Goal: Information Seeking & Learning: Find specific fact

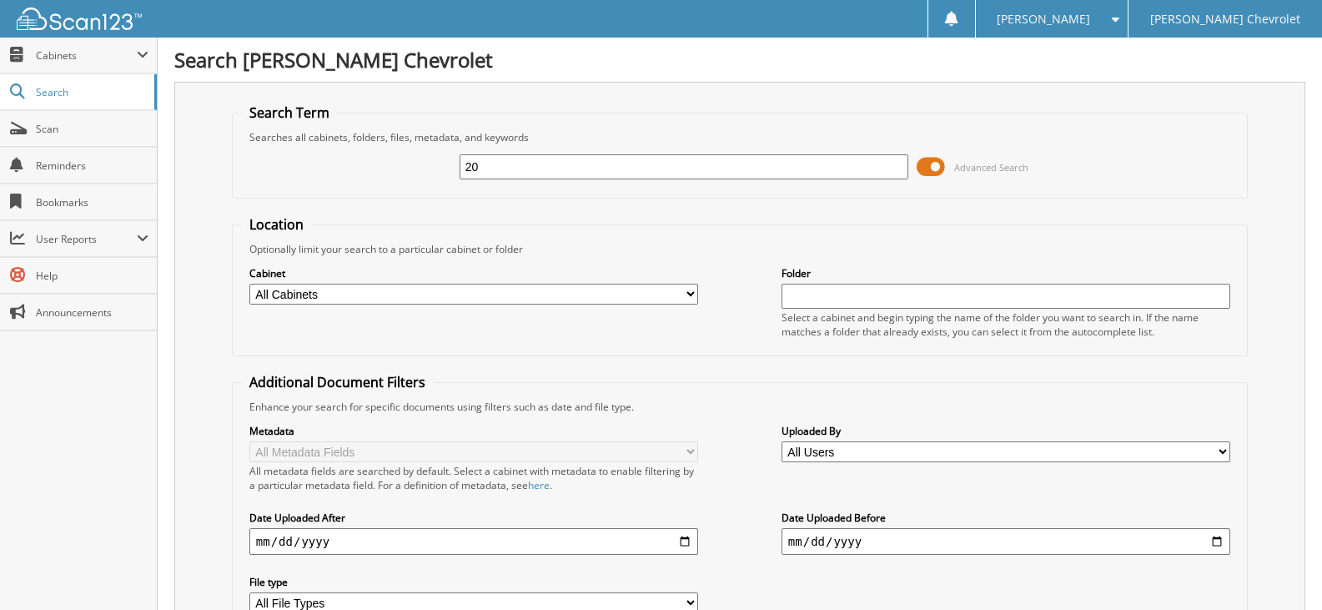
type input "0"
type input "126548"
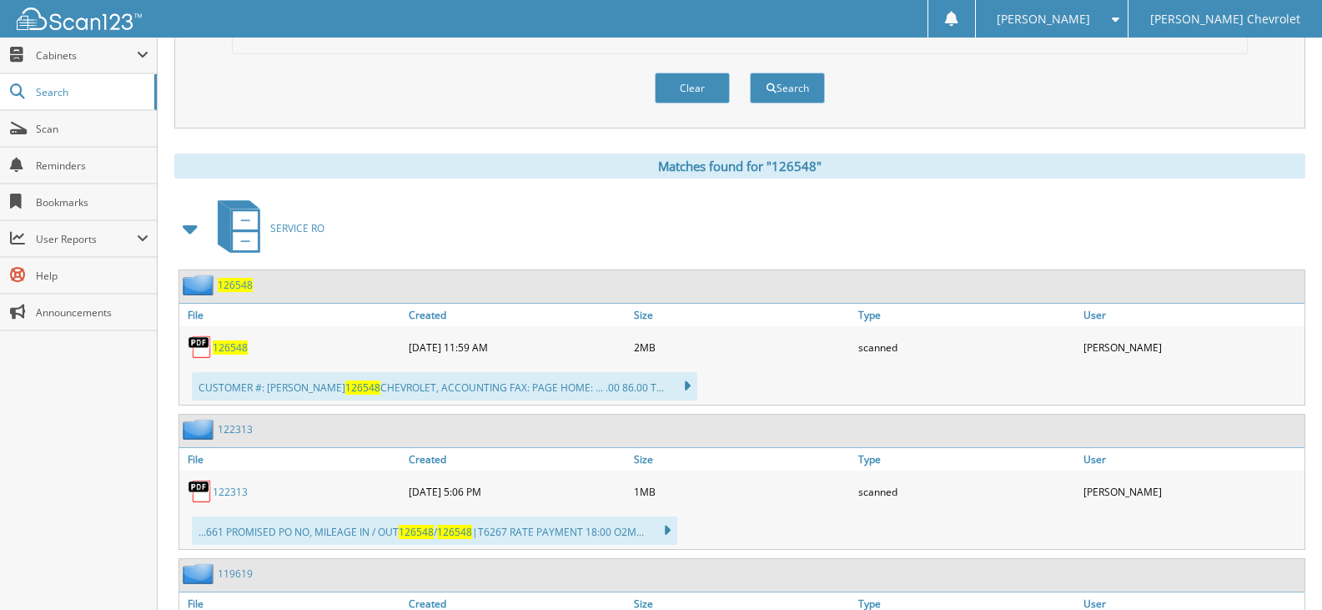
scroll to position [584, 0]
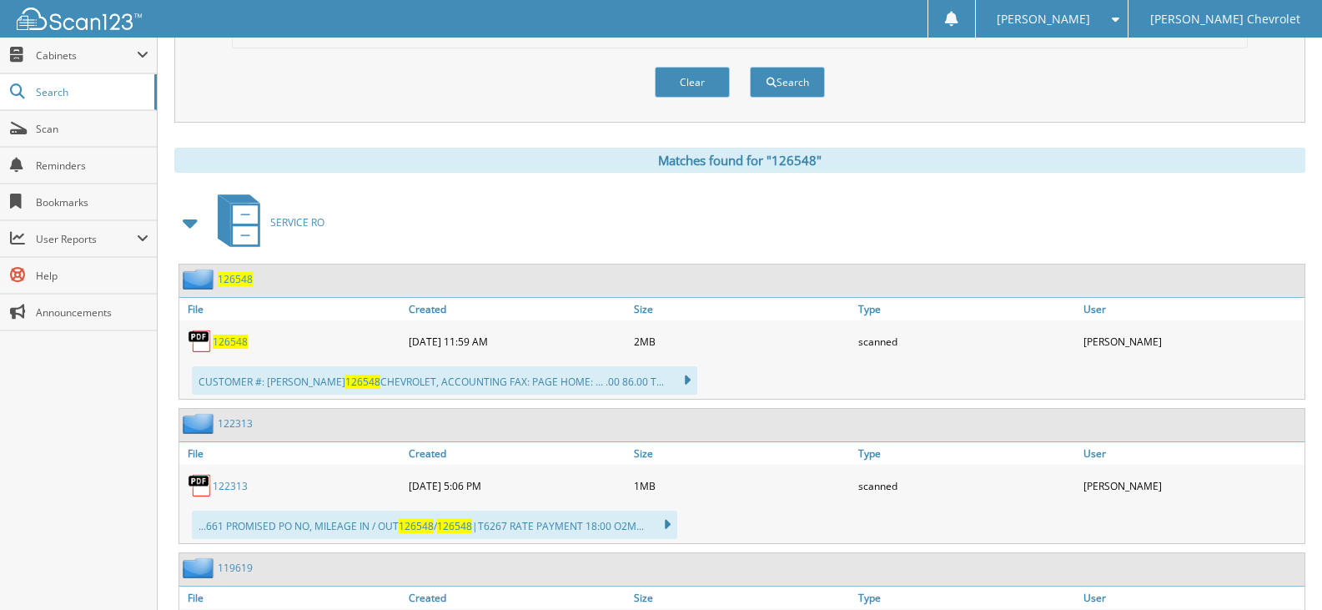
click at [235, 280] on span "126548" at bounding box center [235, 279] width 35 height 14
